Goal: Transaction & Acquisition: Purchase product/service

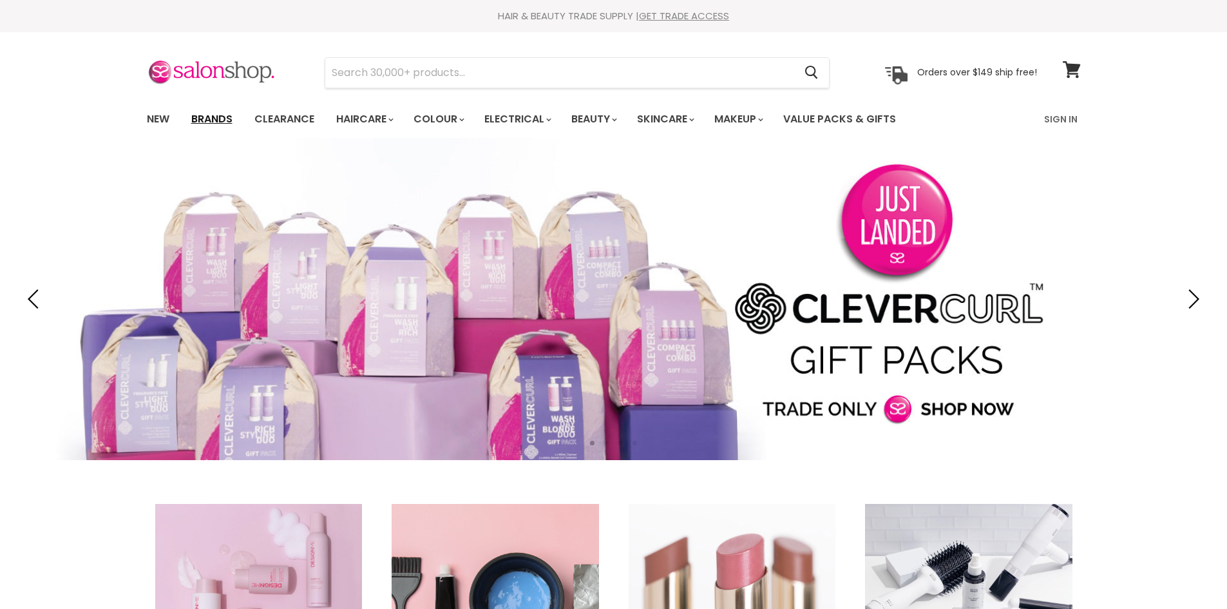
click at [224, 117] on link "Brands" at bounding box center [212, 119] width 61 height 27
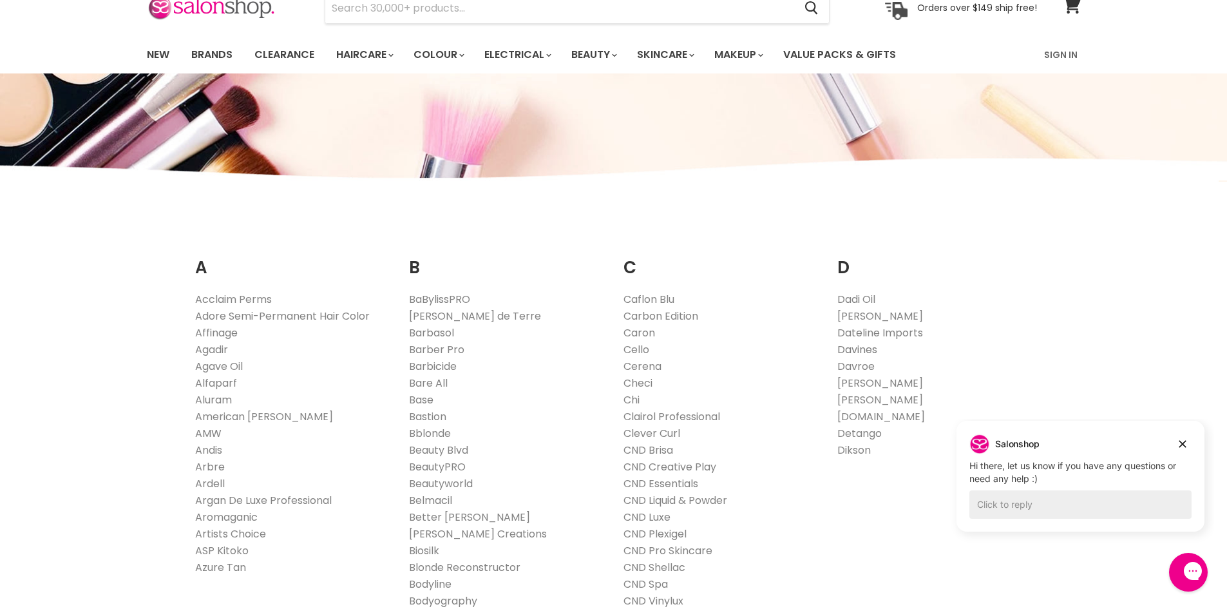
click at [855, 352] on link "Davines" at bounding box center [857, 349] width 40 height 15
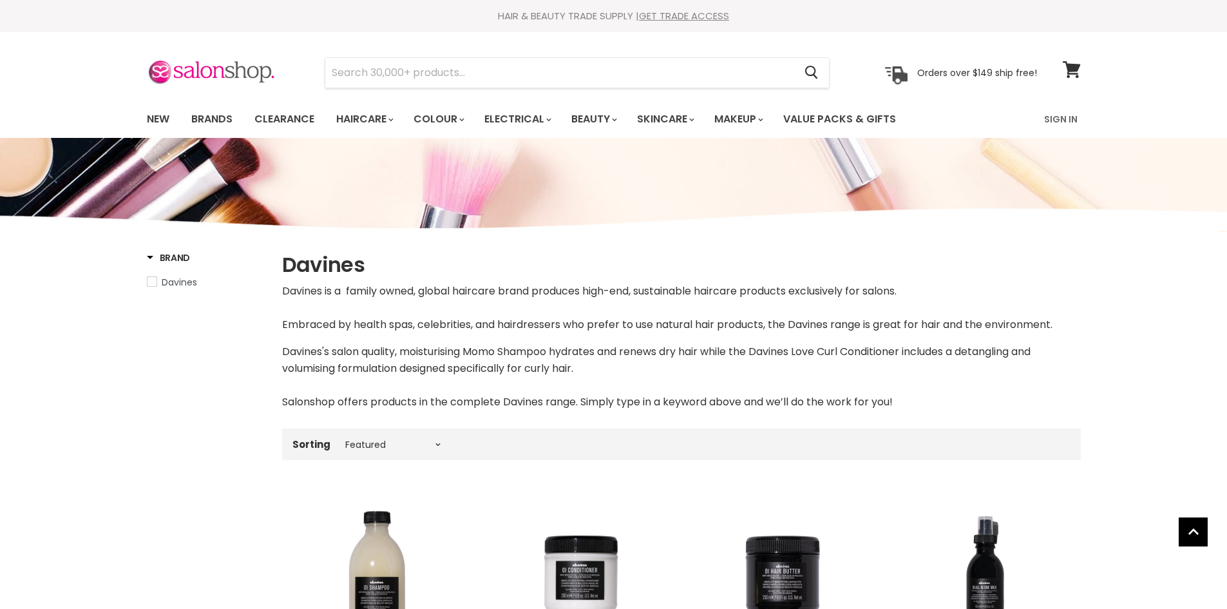
select select "manual"
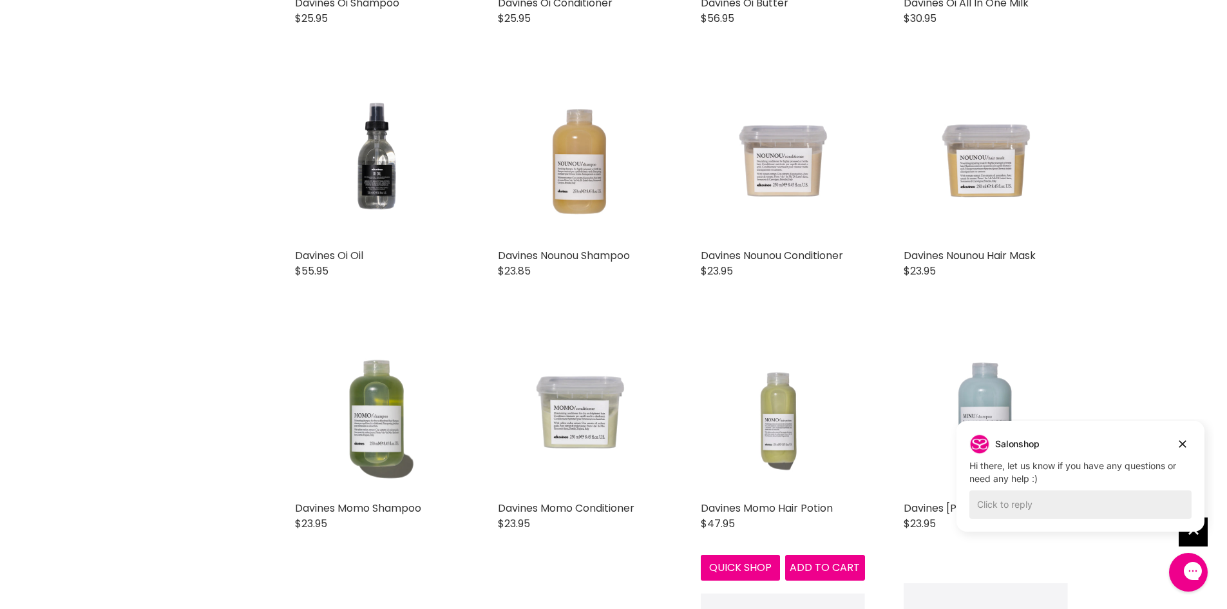
scroll to position [709, 0]
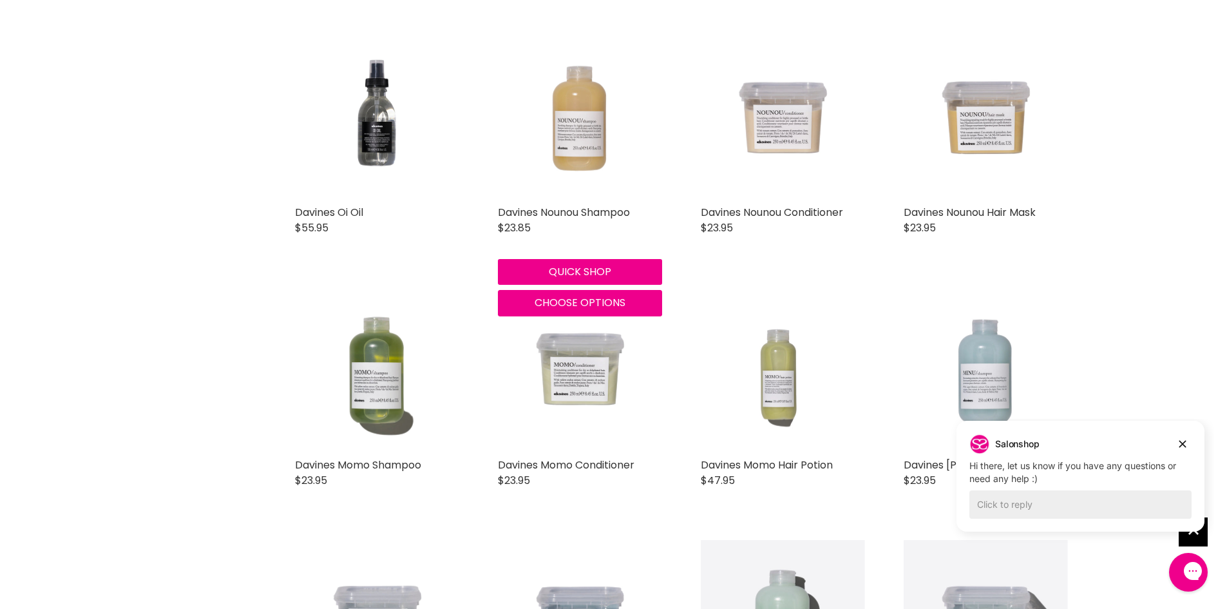
click at [580, 118] on img "Main content" at bounding box center [580, 117] width 164 height 164
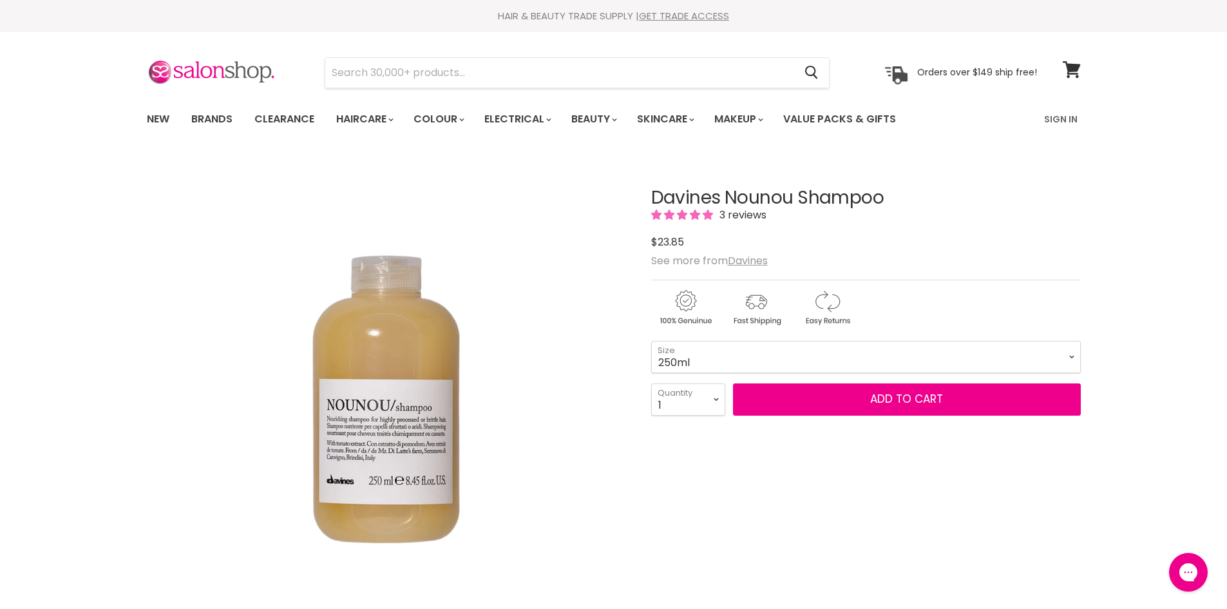
click at [651, 341] on select "75ml 250ml 1 Litre" at bounding box center [866, 357] width 430 height 32
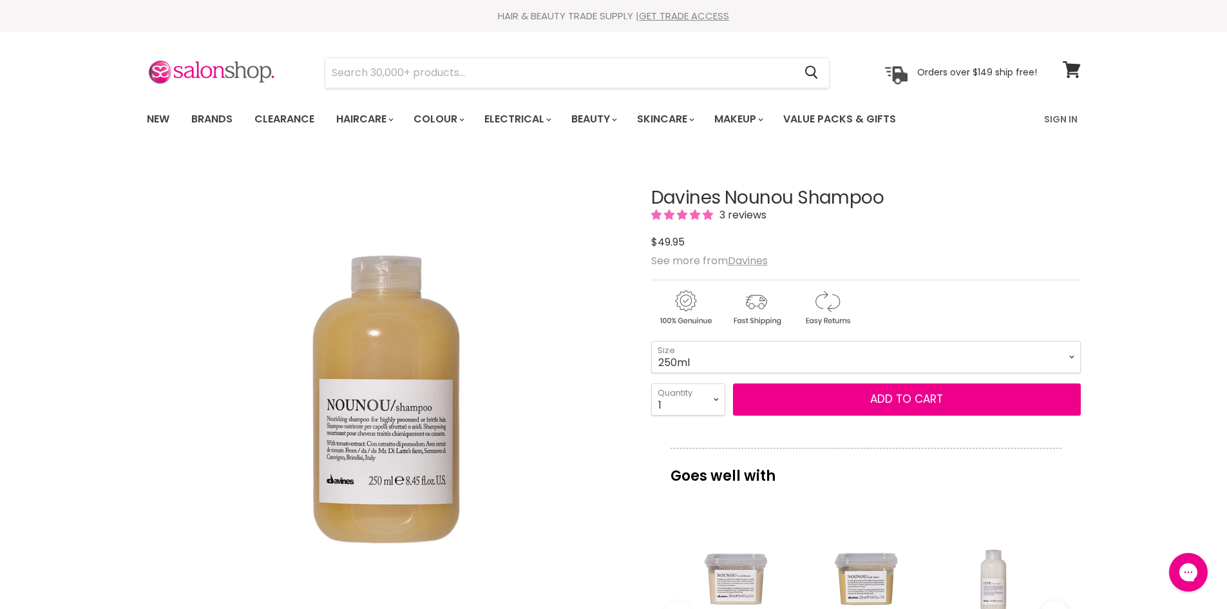
click at [713, 352] on select "75ml 250ml 1 Litre" at bounding box center [866, 357] width 430 height 32
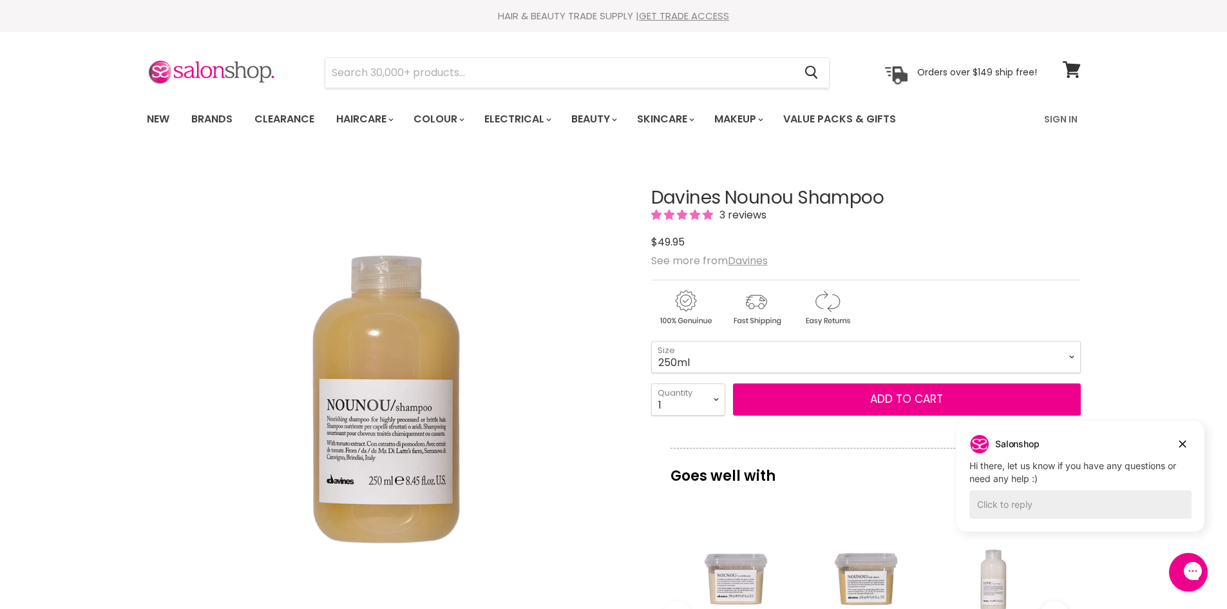
click at [694, 424] on div "Davines Nounou Shampoo 3 reviews $0 $49.95 See more from Davines 75ml - 250ml -…" at bounding box center [866, 578] width 430 height 844
drag, startPoint x: 703, startPoint y: 355, endPoint x: 700, endPoint y: 368, distance: 13.8
click at [703, 355] on select "75ml 250ml 1 Litre" at bounding box center [866, 357] width 430 height 32
click at [651, 341] on select "75ml 250ml 1 Litre" at bounding box center [866, 357] width 430 height 32
select select "1 Litre"
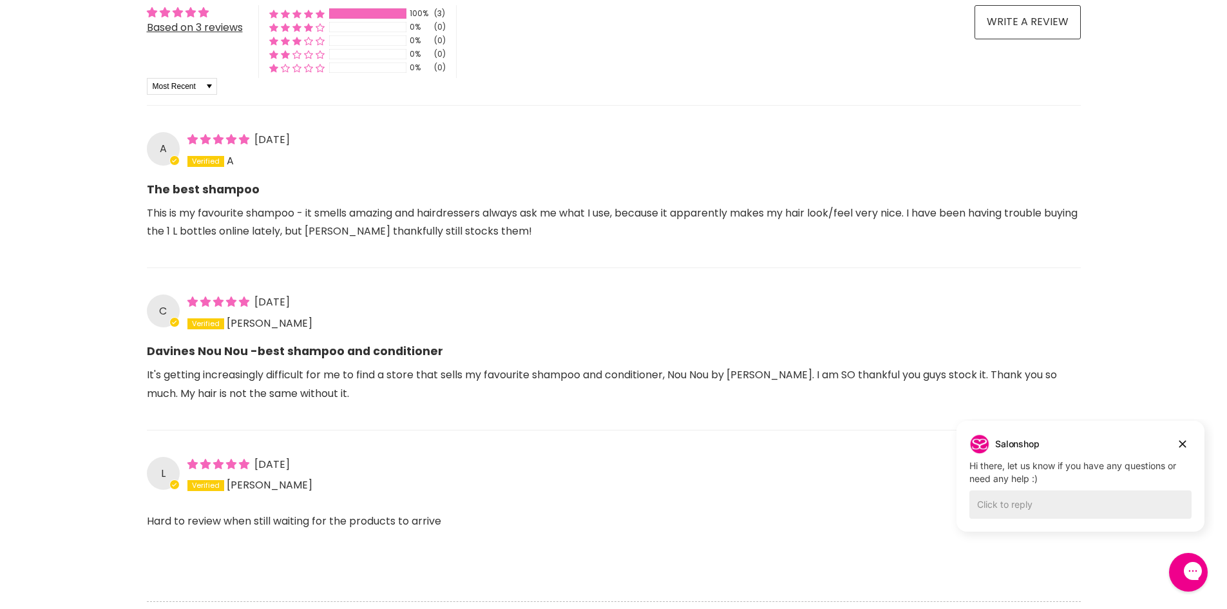
scroll to position [1095, 0]
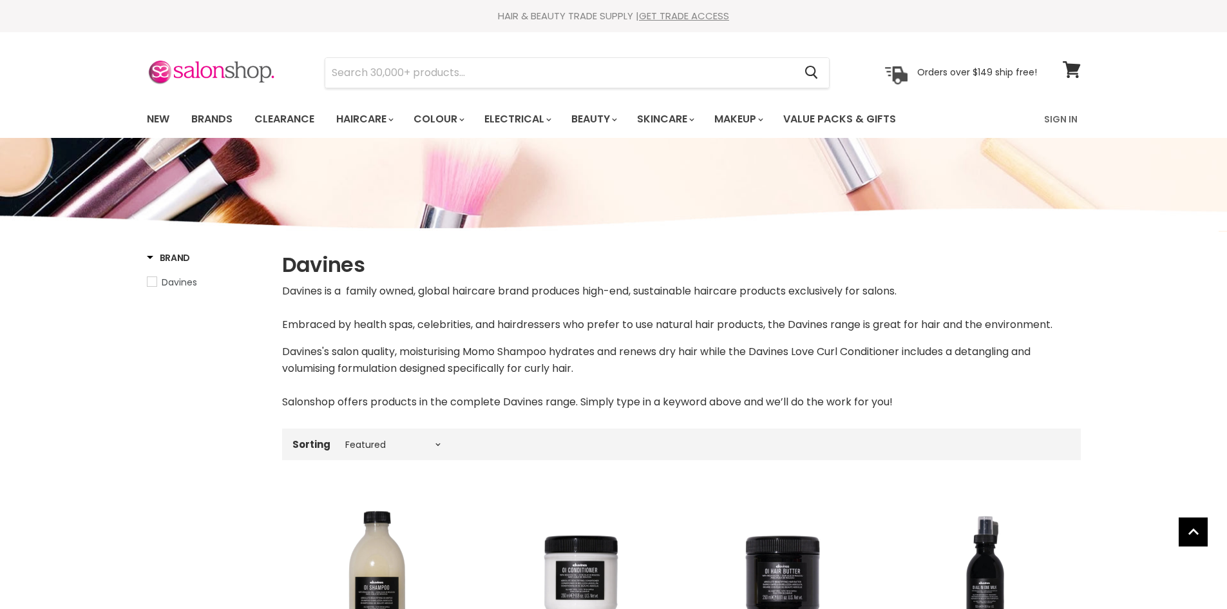
select select "manual"
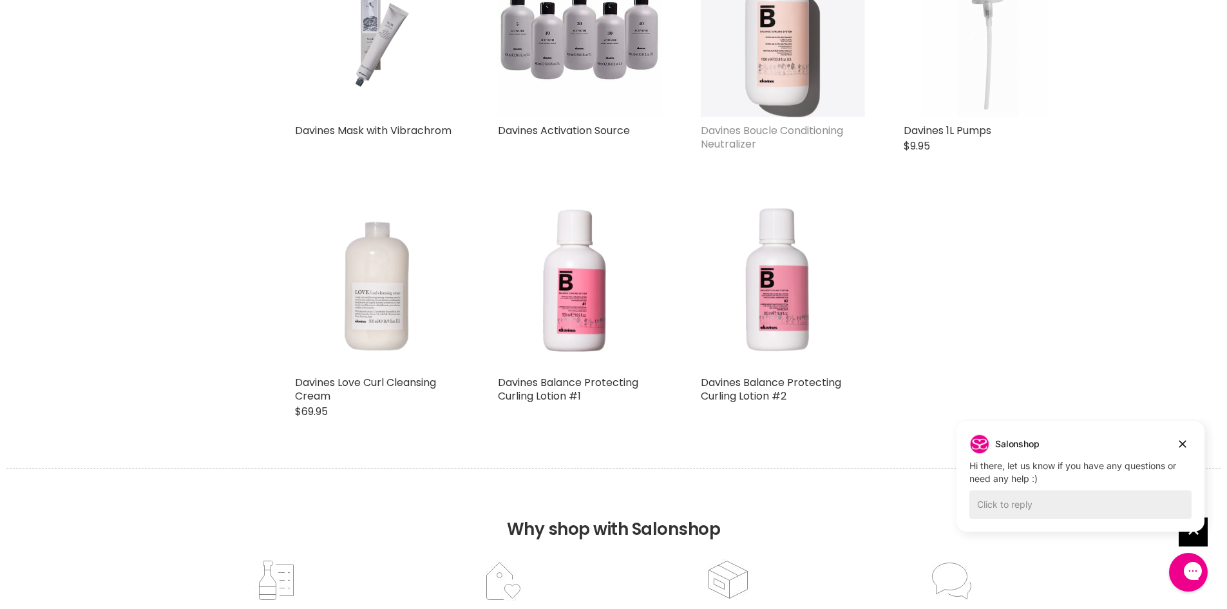
scroll to position [2598, 0]
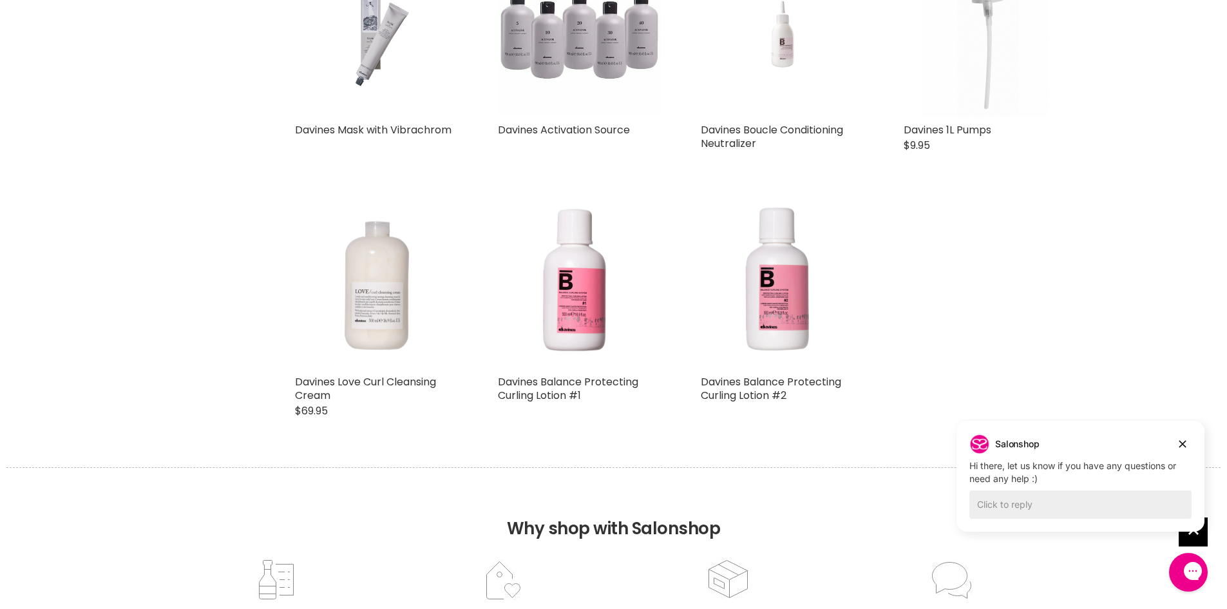
click at [591, 62] on img "Main content" at bounding box center [580, 34] width 164 height 164
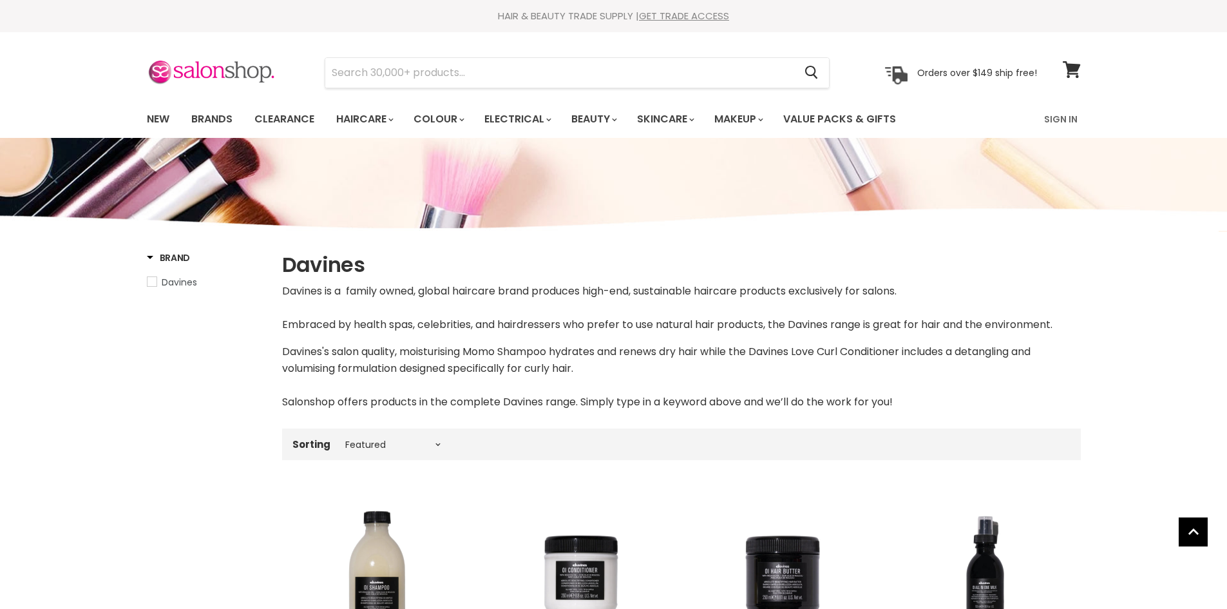
select select "manual"
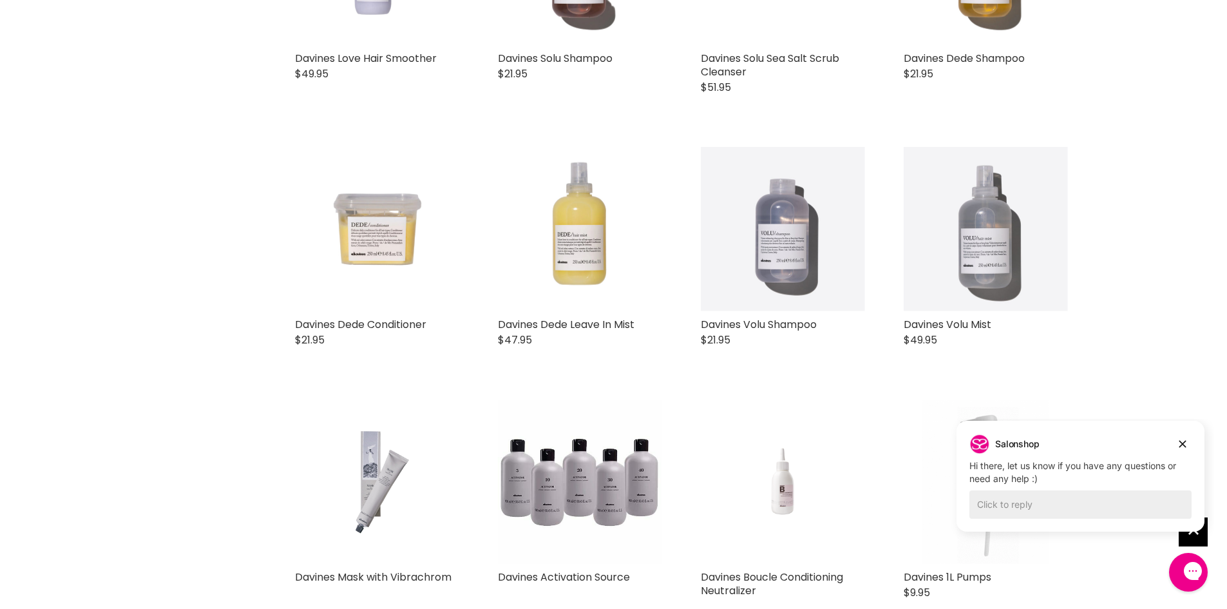
scroll to position [1894, 0]
